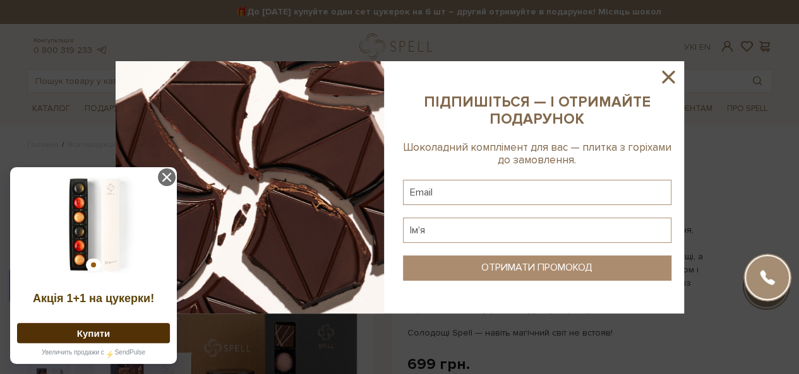
click at [664, 69] on icon at bounding box center [667, 76] width 21 height 21
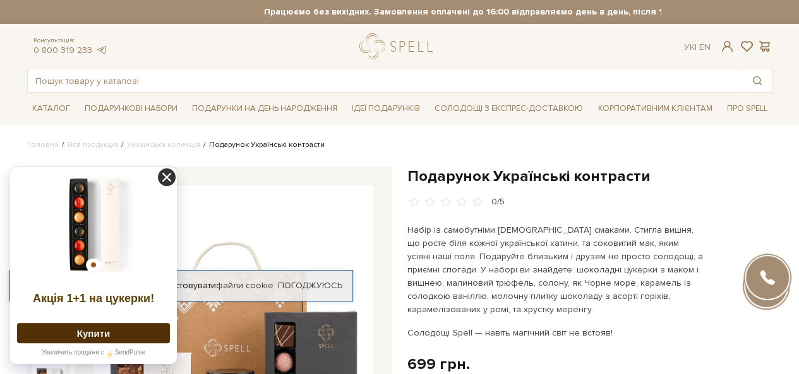
click at [169, 172] on icon at bounding box center [167, 178] width 18 height 18
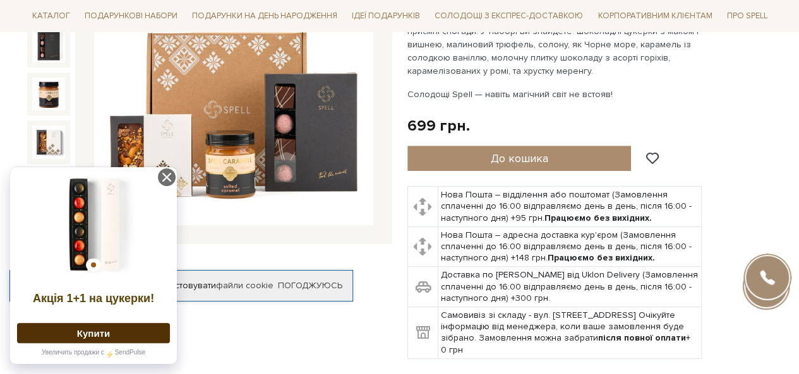
scroll to position [253, 0]
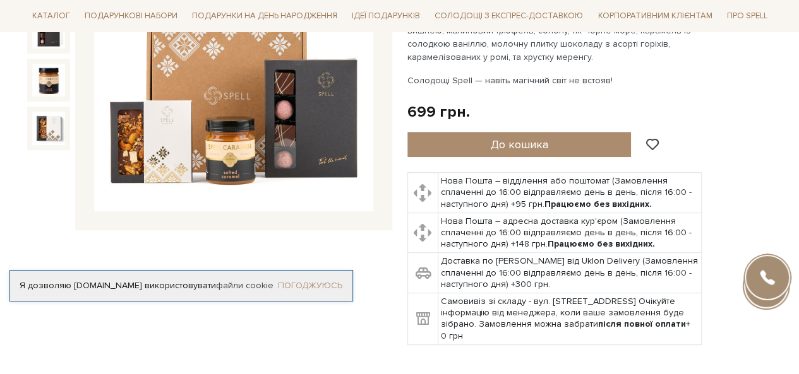
click at [323, 280] on link "Погоджуюсь" at bounding box center [310, 285] width 64 height 11
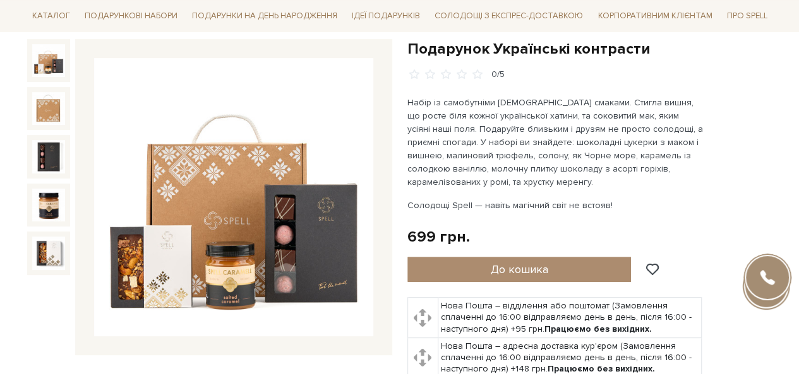
scroll to position [126, 0]
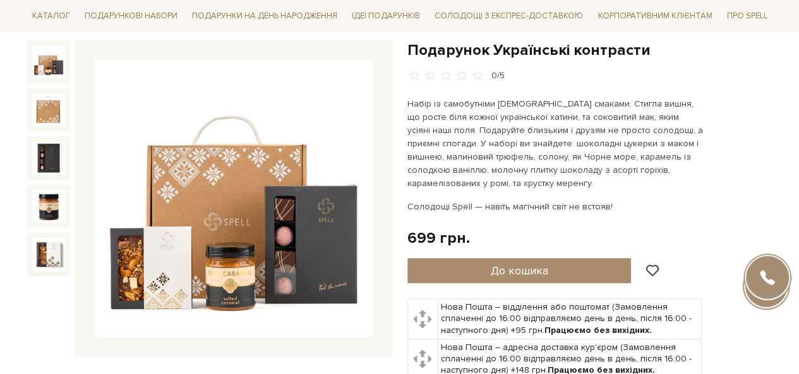
click at [54, 66] on img at bounding box center [48, 61] width 33 height 33
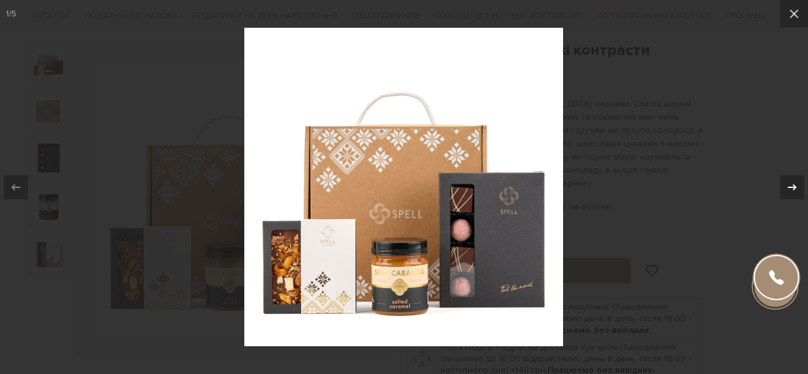
click at [792, 184] on icon at bounding box center [792, 187] width 15 height 15
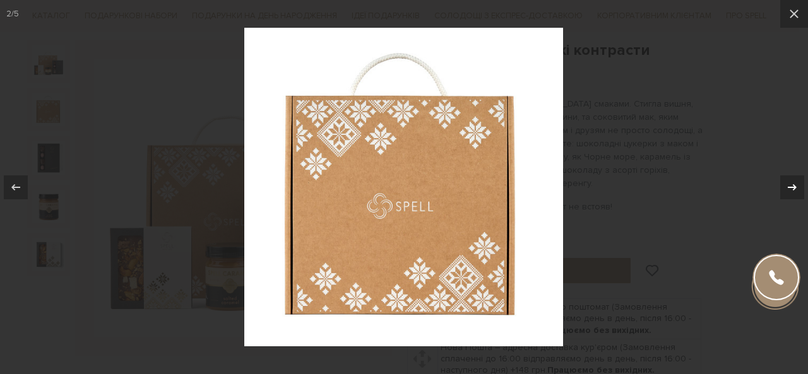
click at [792, 184] on icon at bounding box center [792, 187] width 15 height 15
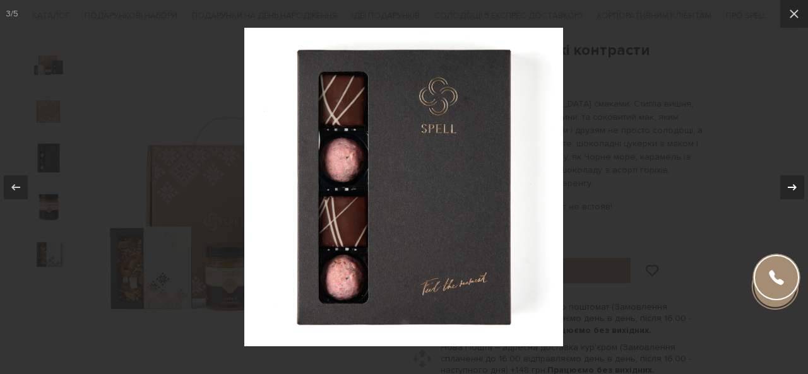
click at [792, 184] on icon at bounding box center [792, 187] width 15 height 15
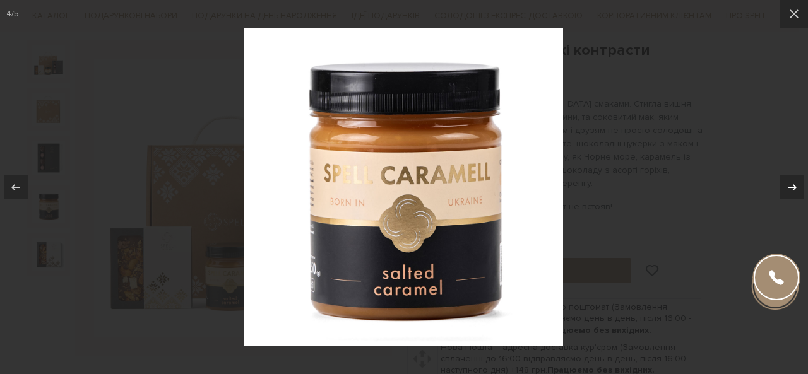
click at [792, 184] on icon at bounding box center [792, 187] width 15 height 15
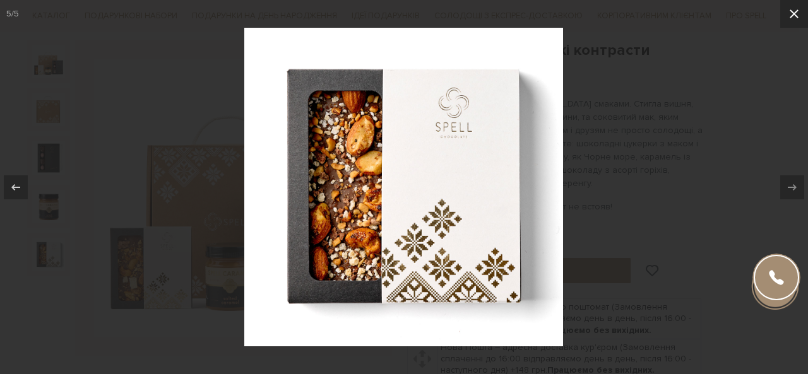
click at [794, 13] on icon at bounding box center [794, 13] width 15 height 15
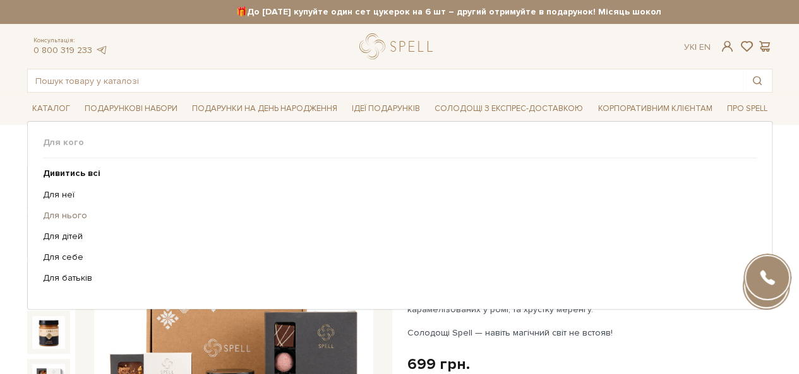
click at [74, 213] on link "Для нього" at bounding box center [395, 215] width 704 height 11
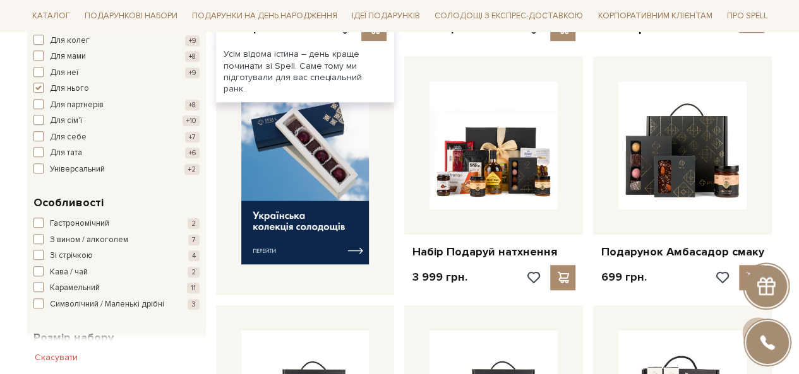
scroll to position [505, 0]
